Goal: Use online tool/utility: Utilize a website feature to perform a specific function

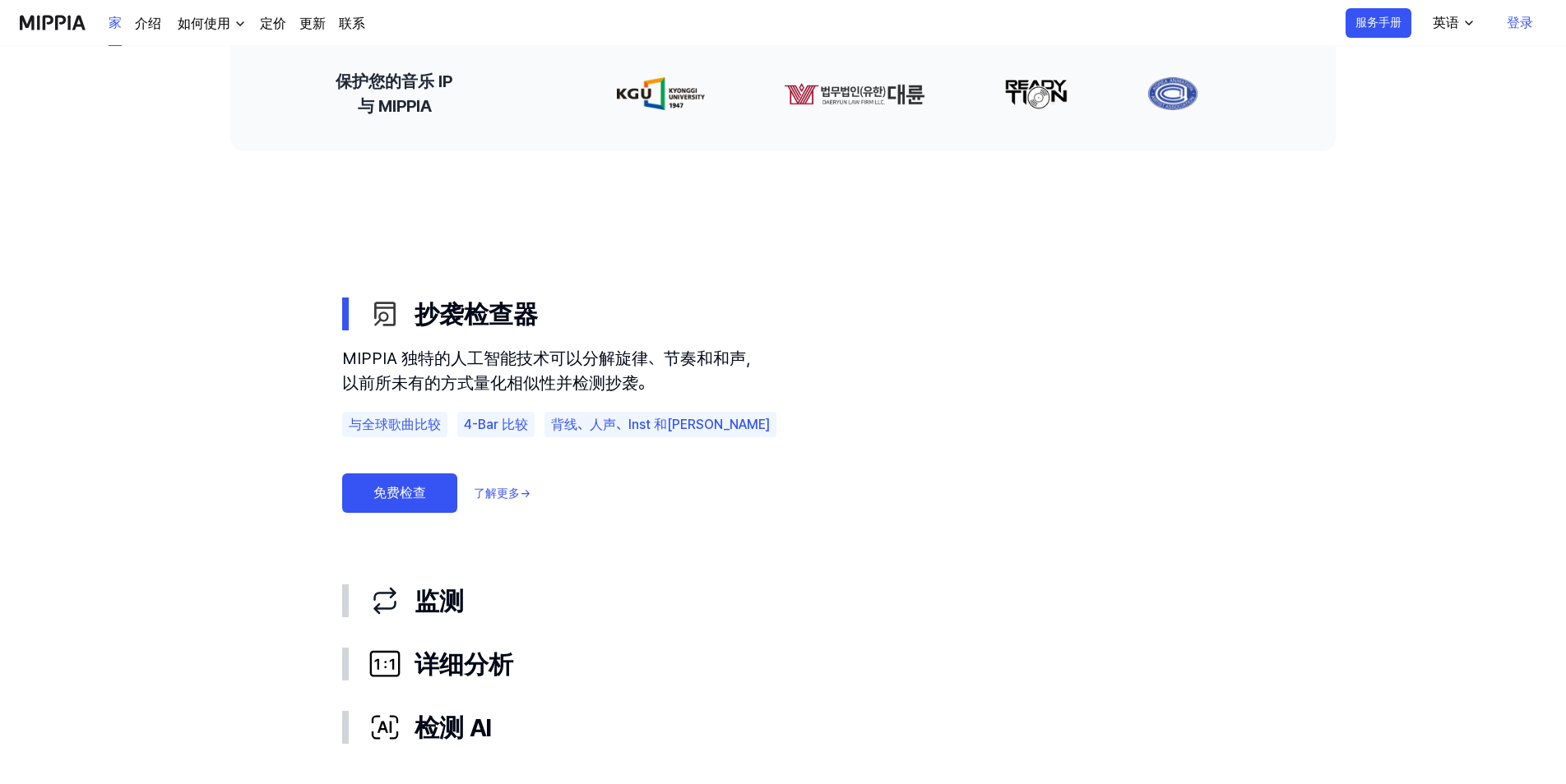
scroll to position [822, 0]
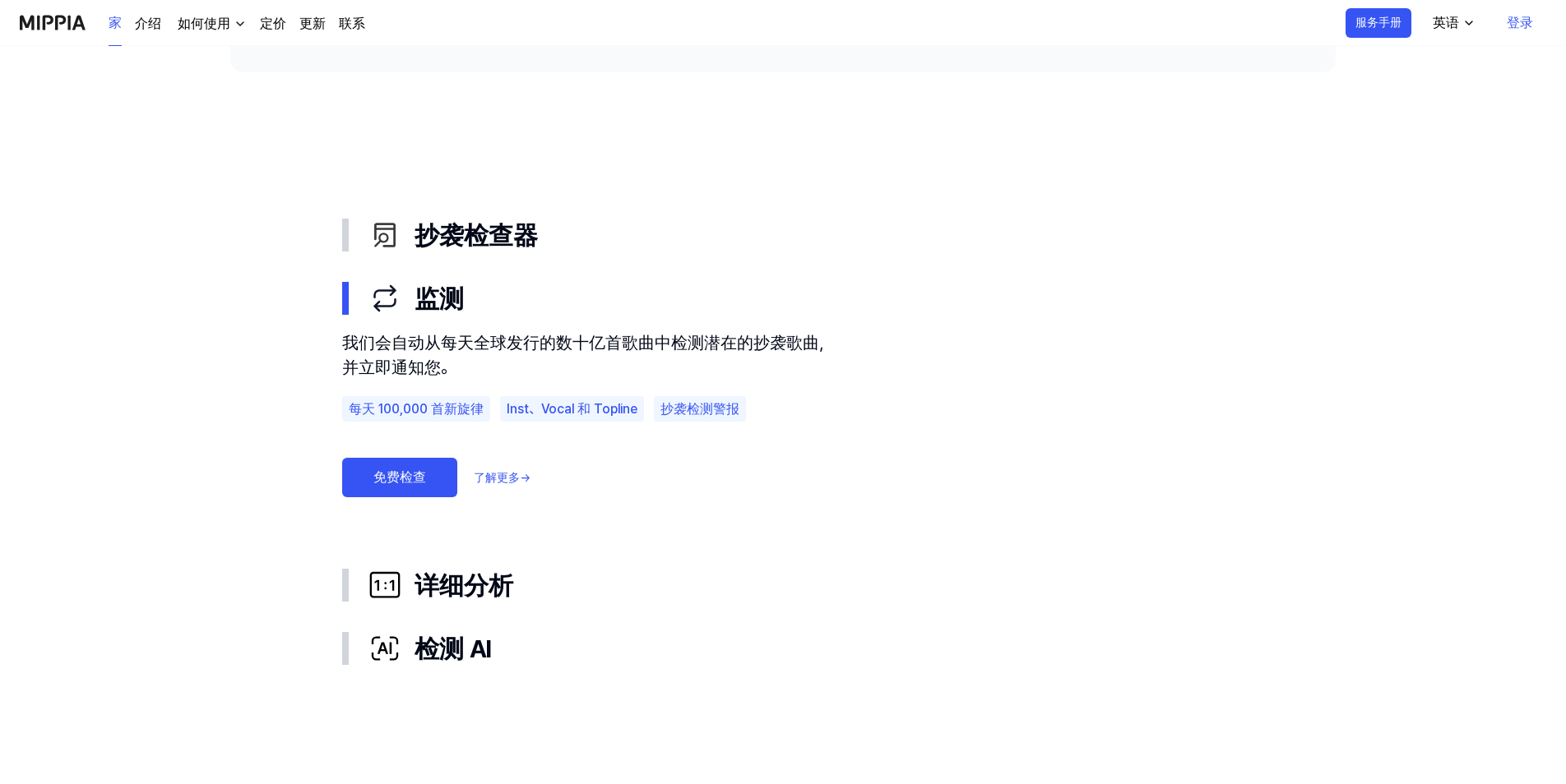
click at [408, 475] on link "免费检查" at bounding box center [399, 477] width 115 height 39
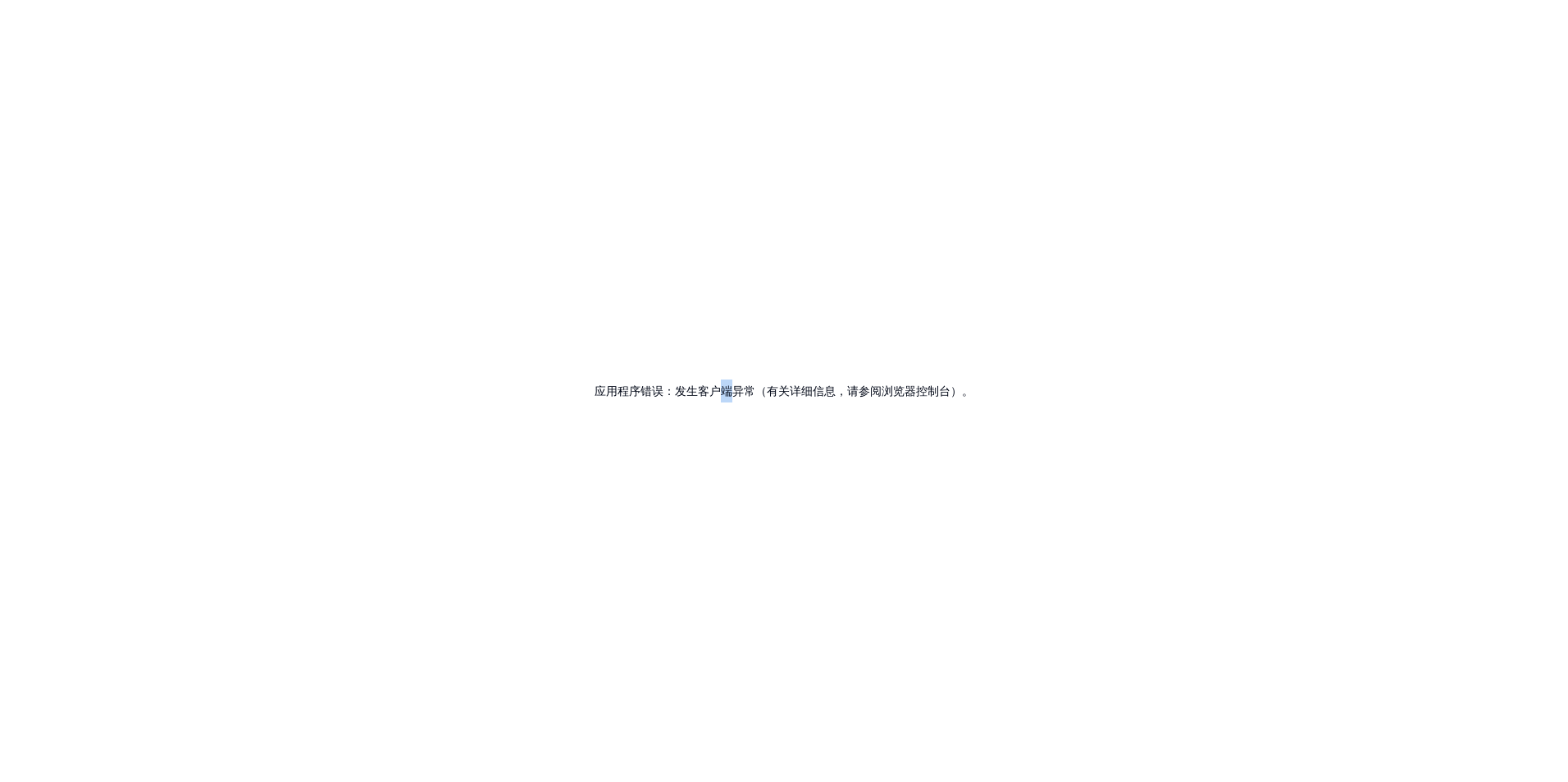
click at [736, 446] on div "应用程序错误：发生客户端异常（有关详细信息，请参阅浏览器控制台）。" at bounding box center [784, 391] width 1568 height 782
copy h2 "端"
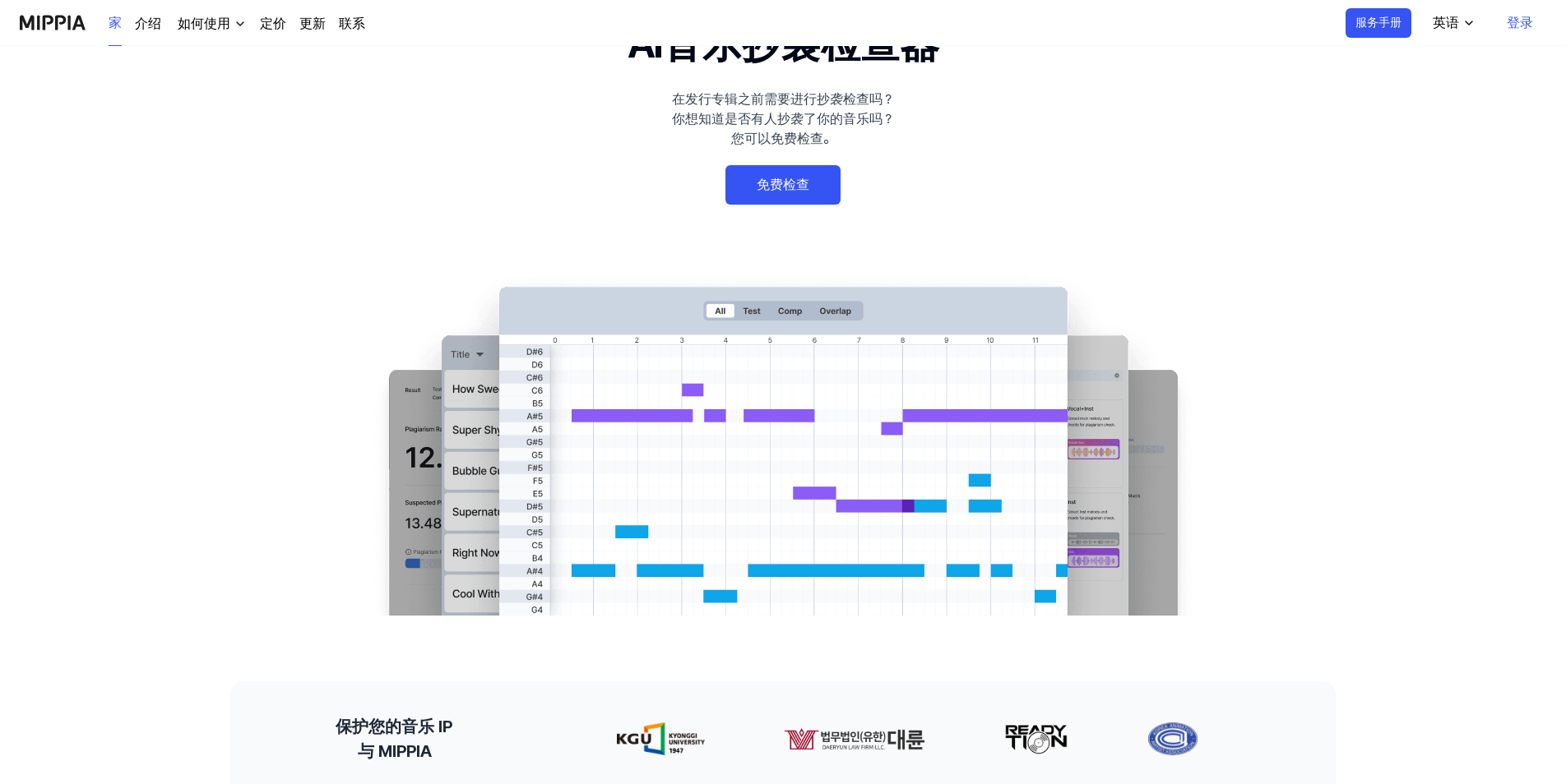
scroll to position [165, 0]
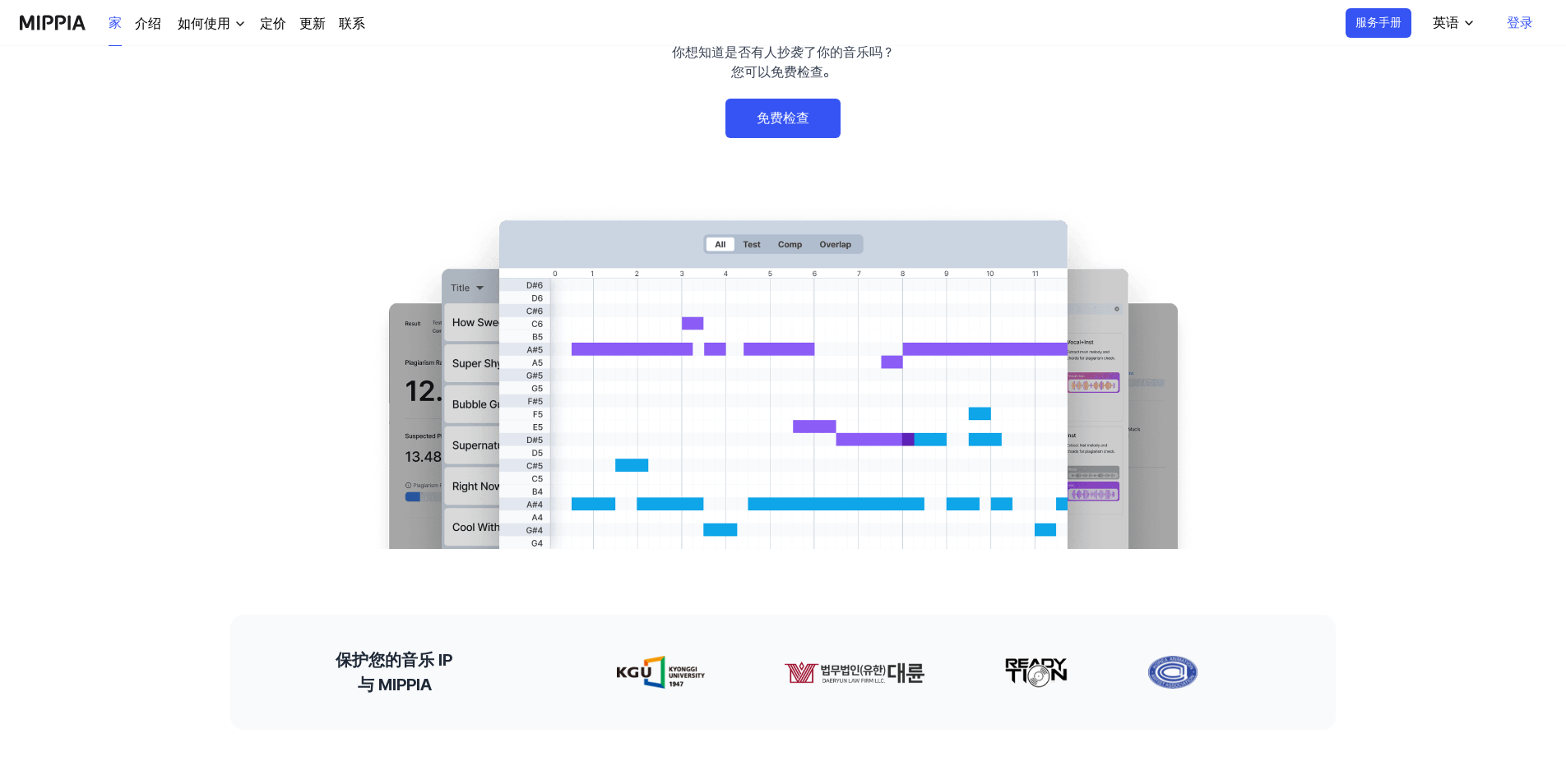
click at [778, 109] on link "免费检查" at bounding box center [783, 118] width 115 height 39
